Goal: Transaction & Acquisition: Subscribe to service/newsletter

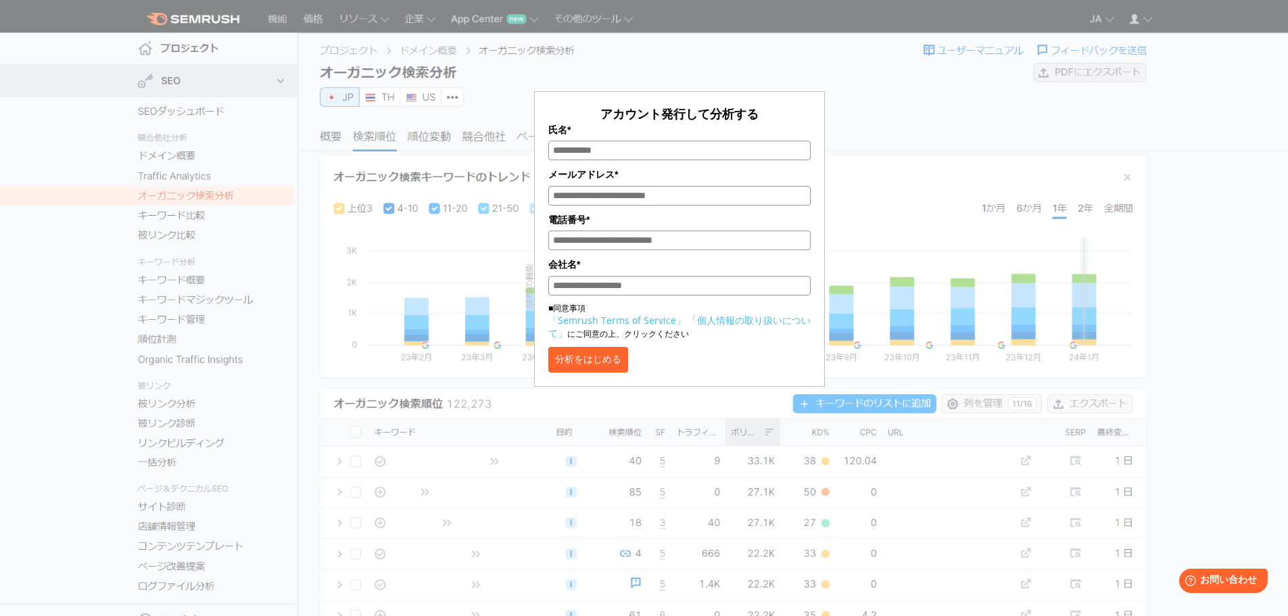
click at [884, 114] on div "アカウント発行して分析する 氏名* メールアドレス* 電話番号* 会社名* ■同意事項 「Semrush Terms of Service」 「個人情報の取り…" at bounding box center [680, 202] width 676 height 370
click at [721, 325] on link "「個人情報の取り扱いについて」" at bounding box center [679, 327] width 262 height 26
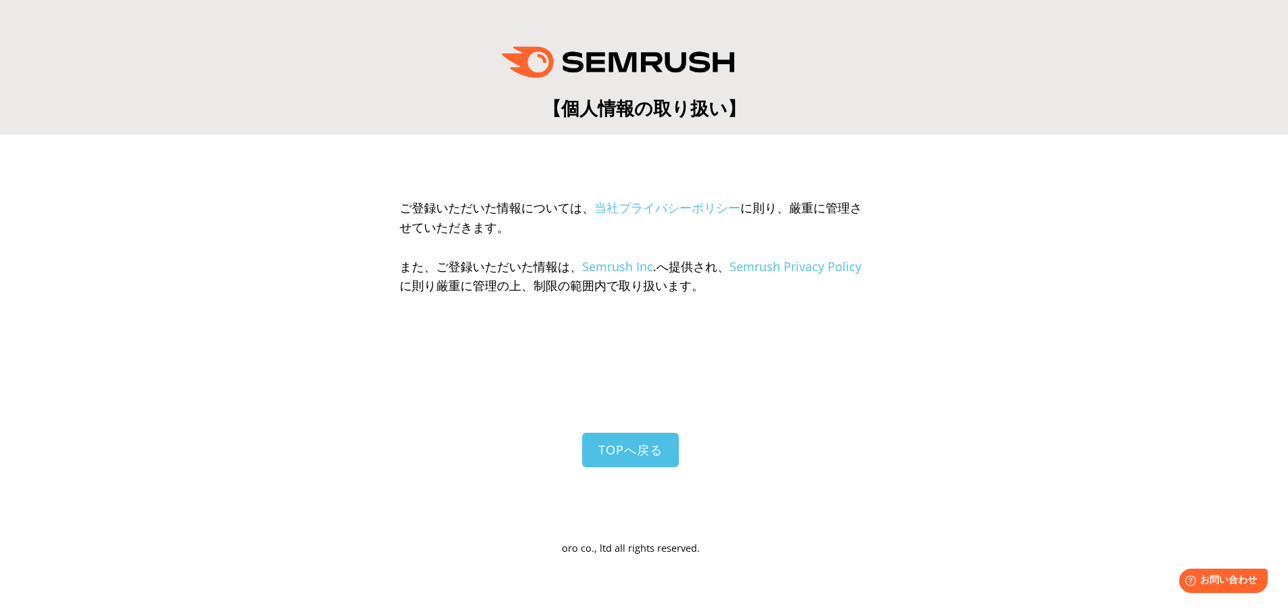
click at [791, 264] on link "Semrush Privacy Policy" at bounding box center [796, 266] width 132 height 16
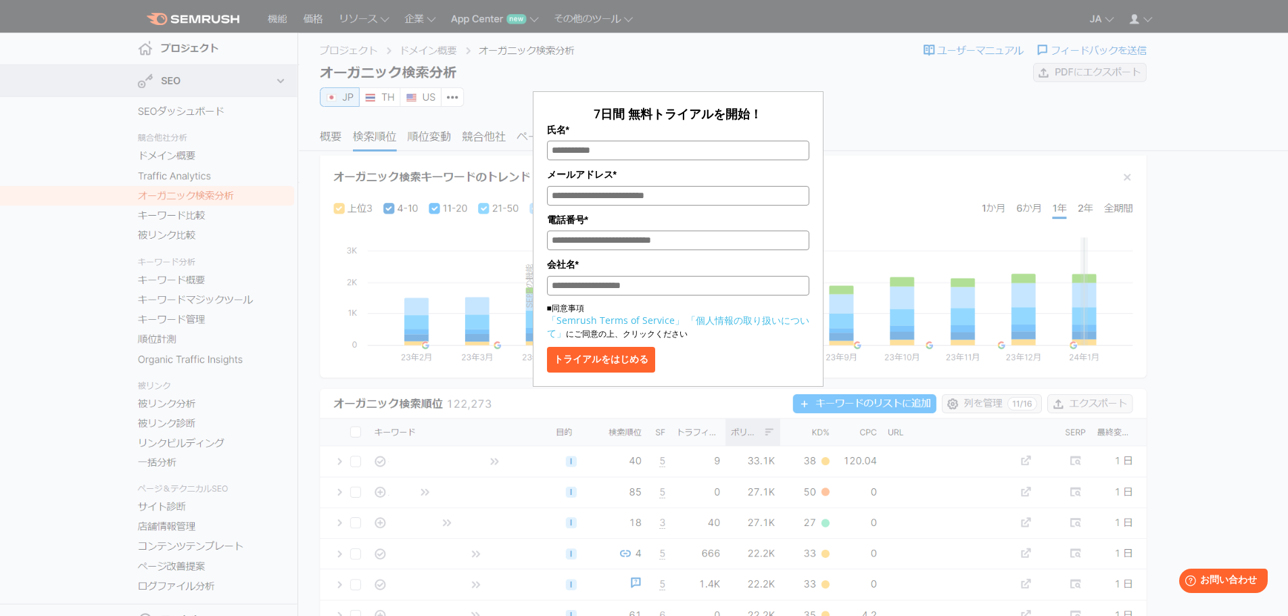
click at [871, 85] on div "7日間 無料トライアルを開始！ 氏名* メールアドレス* 電話番号* 会社名* ■同意事項 「Semrush Terms of Service」 「個人情報の…" at bounding box center [678, 202] width 676 height 370
click at [1224, 56] on section "7日間 無料トライアルを開始！ 氏名* メールアドレス* 電話番号* 会社名* ■同意事項 「Semrush Terms of Service」 「個人情報の…" at bounding box center [644, 340] width 1288 height 681
click at [794, 51] on div "7日間 無料トライアルを開始！ 氏名* メールアドレス* 電話番号* 会社名* ■同意事項 「Semrush Terms of Service」 「個人情報の…" at bounding box center [678, 202] width 676 height 370
click at [613, 50] on div "7日間 無料トライアルを開始！ 氏名* メールアドレス* 電話番号* 会社名* ■同意事項 「Semrush Terms of Service」 「個人情報の…" at bounding box center [678, 202] width 676 height 370
click at [836, 79] on div "7日間 無料トライアルを開始！ 氏名* メールアドレス* 電話番号* 会社名* ■同意事項 「Semrush Terms of Service」 「個人情報の…" at bounding box center [678, 202] width 676 height 370
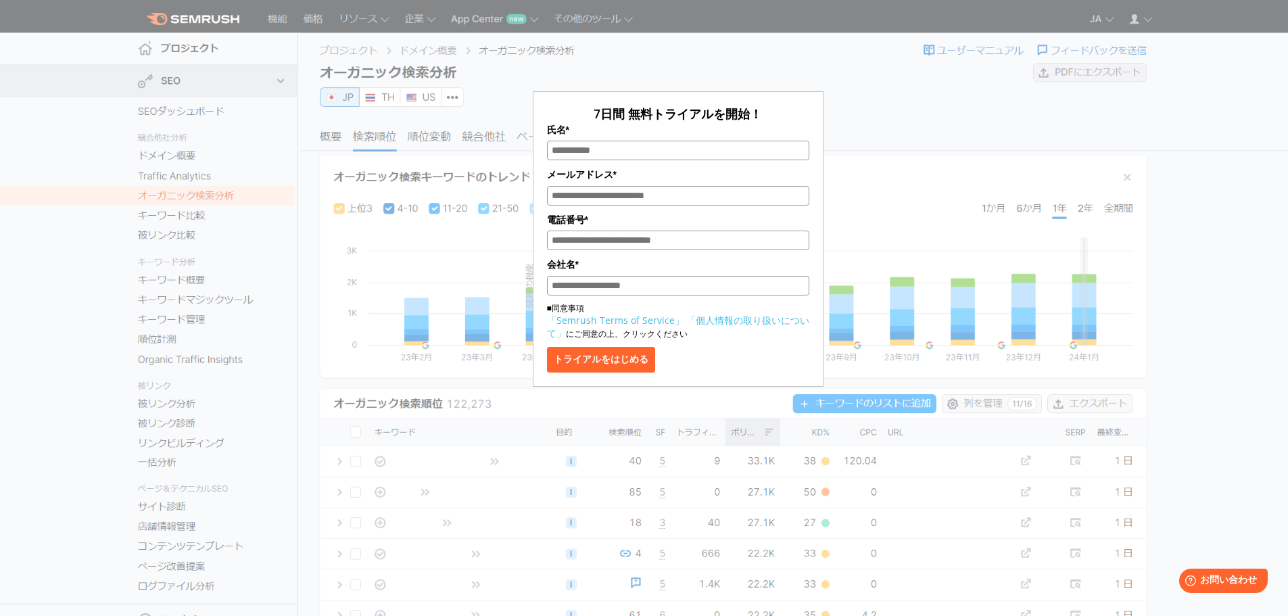
click at [841, 141] on div "7日間 無料トライアルを開始！ 氏名* メールアドレス* 電話番号* 会社名* ■同意事項 「Semrush Terms of Service」 「個人情報の…" at bounding box center [678, 202] width 676 height 370
click at [866, 128] on div "7日間 無料トライアルを開始！ 氏名* メールアドレス* 電話番号* 会社名* ■同意事項 「Semrush Terms of Service」 「個人情報の…" at bounding box center [678, 202] width 676 height 370
